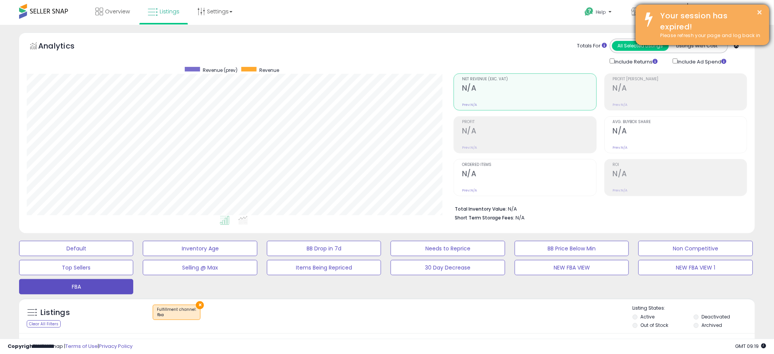
scroll to position [157, 427]
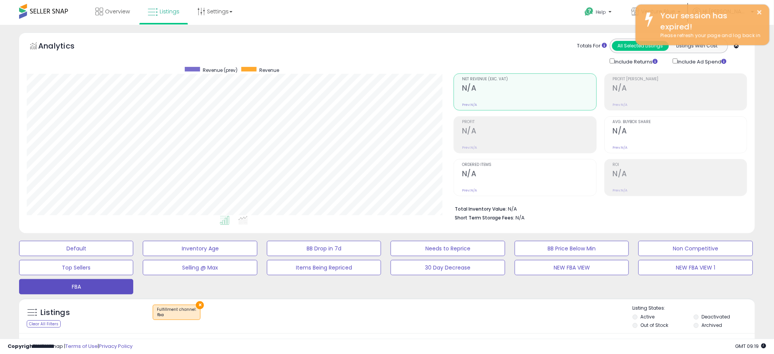
click at [520, 4] on div "Help Contact Support Search Knowledge Hub Request a Feature Hi [PERSON_NAME]" at bounding box center [635, 16] width 256 height 32
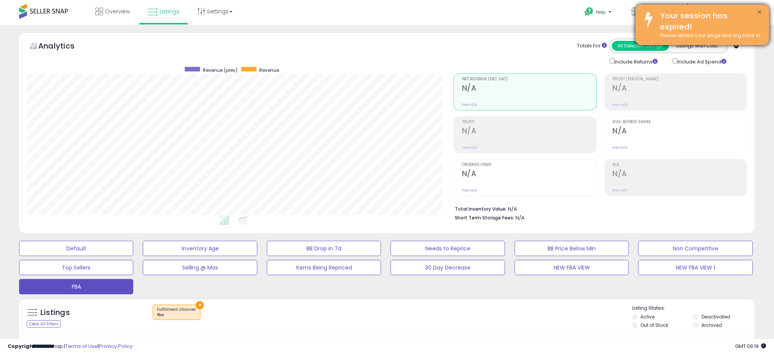
click at [760, 8] on button "×" at bounding box center [760, 13] width 6 height 10
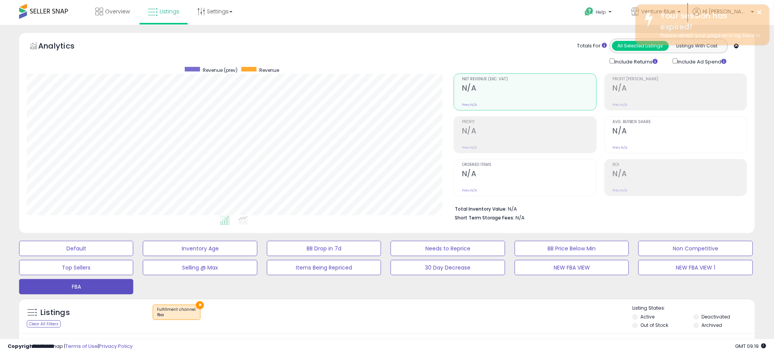
click at [61, 9] on span at bounding box center [43, 11] width 49 height 15
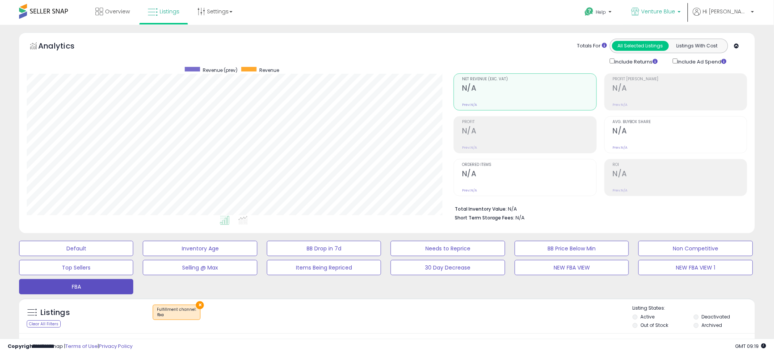
click at [676, 8] on span "Venture Blue" at bounding box center [659, 12] width 34 height 8
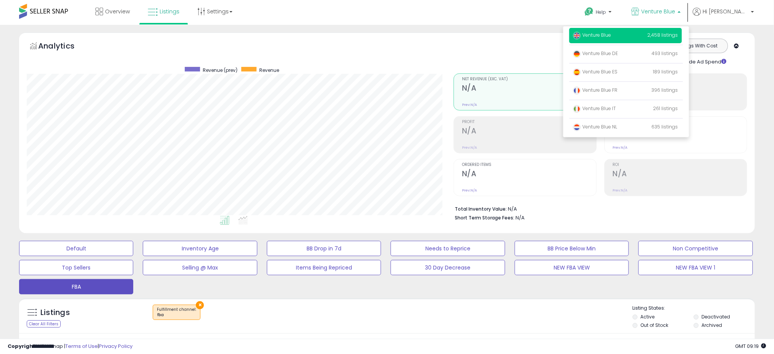
click at [654, 37] on p "Venture Blue 2,458 listings" at bounding box center [626, 35] width 113 height 15
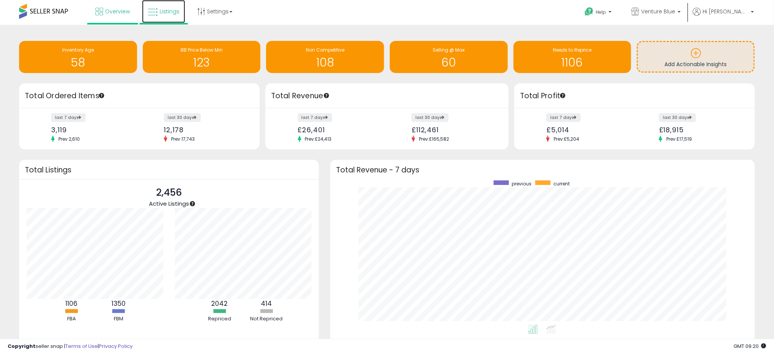
click at [170, 8] on span "Listings" at bounding box center [170, 12] width 20 height 8
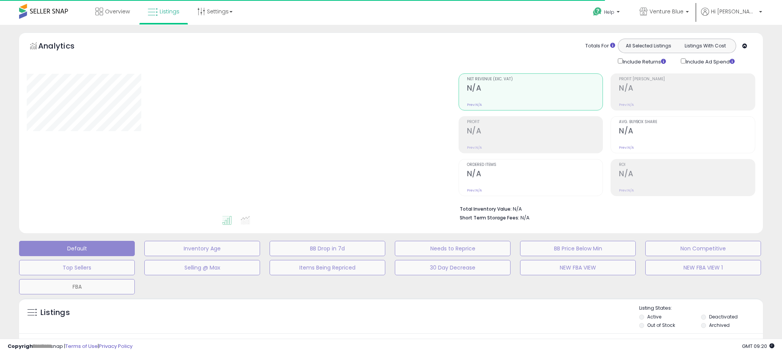
click at [144, 256] on button "FBA" at bounding box center [202, 248] width 116 height 15
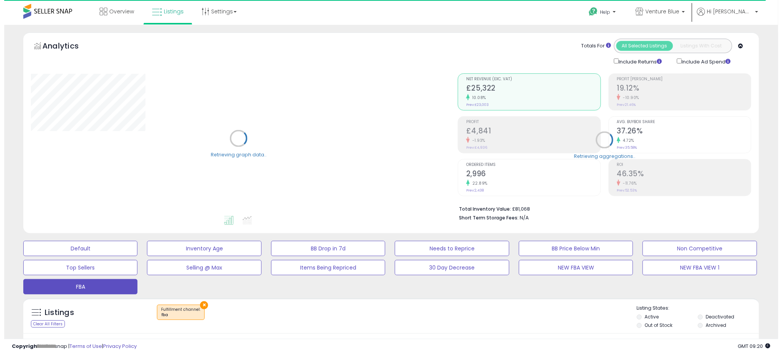
scroll to position [141, 0]
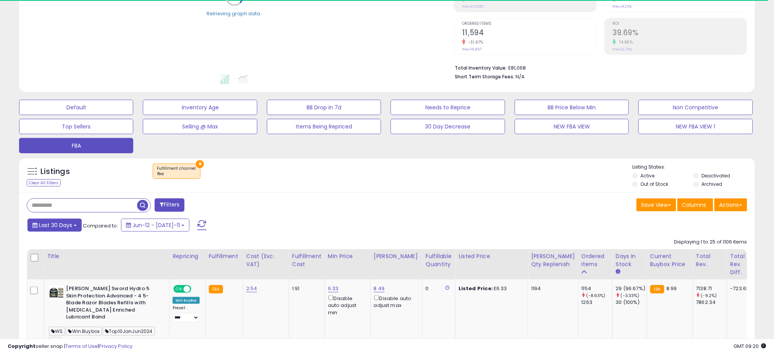
click at [71, 226] on span "Last 30 Days" at bounding box center [55, 225] width 33 height 8
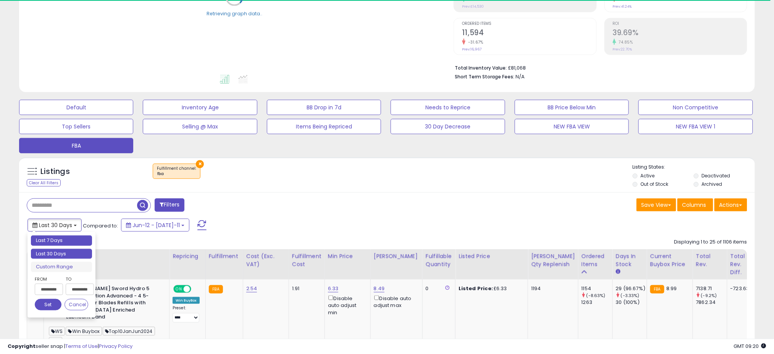
type input "**********"
click at [64, 237] on li "Last 7 Days" at bounding box center [61, 240] width 61 height 10
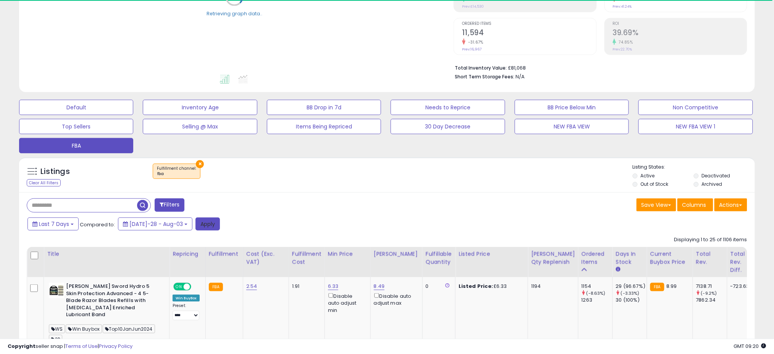
drag, startPoint x: 197, startPoint y: 225, endPoint x: 209, endPoint y: 214, distance: 16.8
click at [197, 225] on button "Apply" at bounding box center [208, 223] width 24 height 13
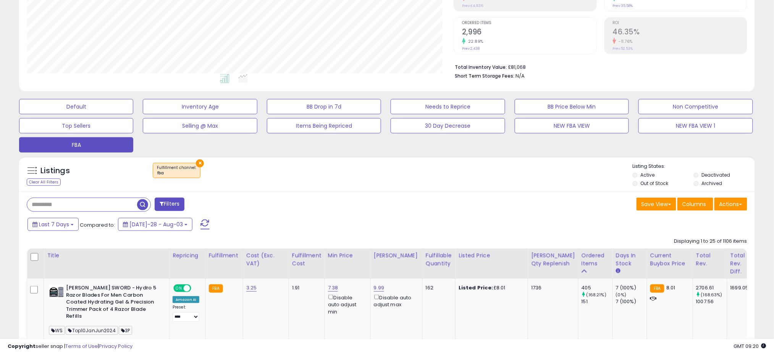
scroll to position [157, 427]
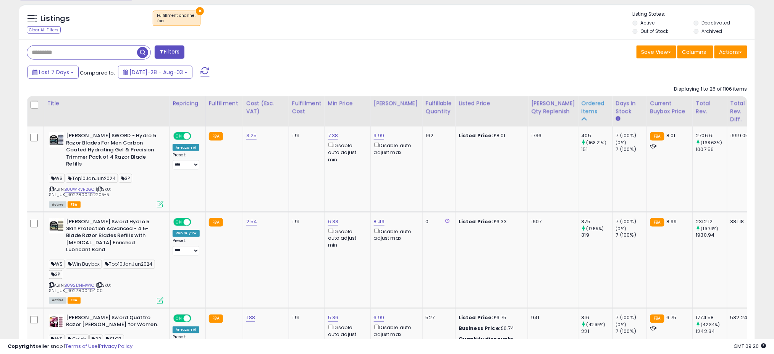
click at [582, 104] on div "Ordered Items" at bounding box center [596, 107] width 28 height 16
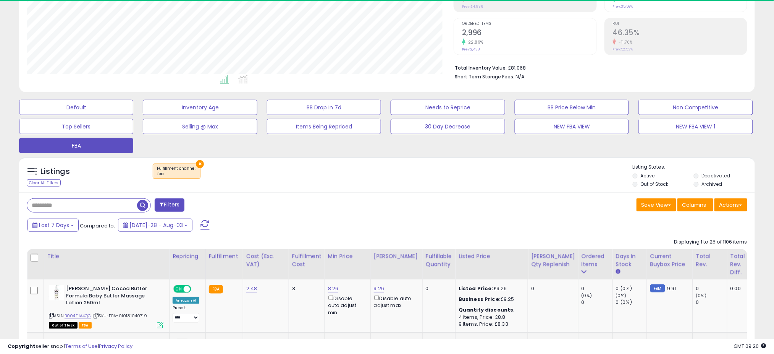
scroll to position [294, 0]
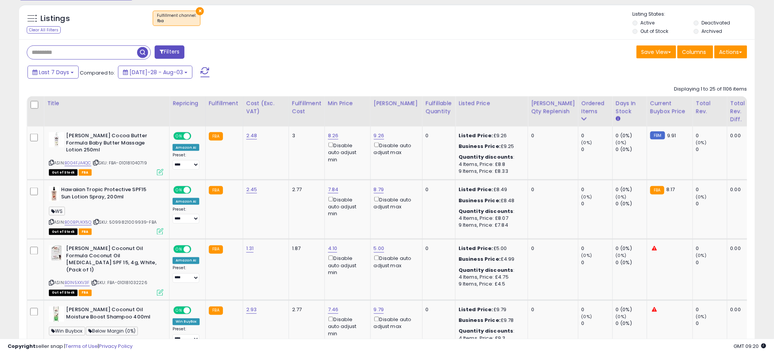
drag, startPoint x: 576, startPoint y: 106, endPoint x: 583, endPoint y: 99, distance: 8.9
click at [582, 105] on div "Ordered Items" at bounding box center [596, 107] width 28 height 16
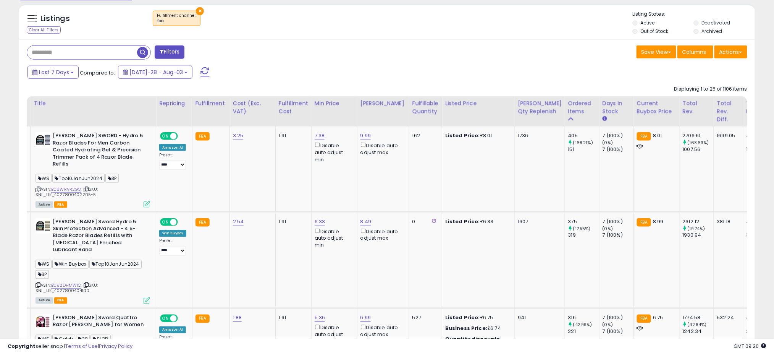
scroll to position [0, 0]
